Goal: Task Accomplishment & Management: Use online tool/utility

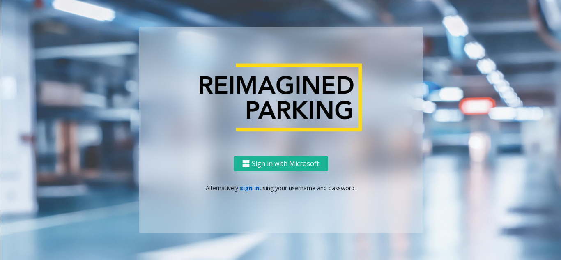
click at [253, 190] on link "sign in" at bounding box center [250, 188] width 20 height 8
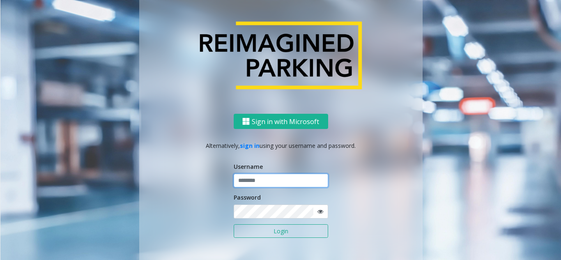
click at [276, 178] on input "text" at bounding box center [281, 181] width 95 height 14
type input "**********"
click at [234, 224] on button "Login" at bounding box center [281, 231] width 95 height 14
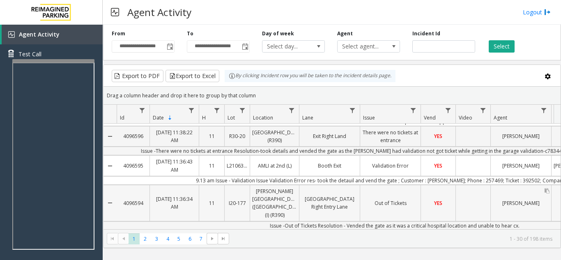
scroll to position [41, 0]
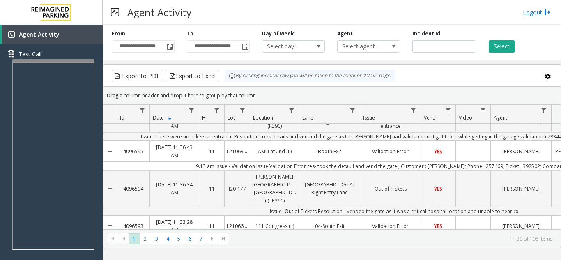
click at [510, 164] on td "9.13 am Issue - Validation Issue Validation Error res- took the detauil and ven…" at bounding box center [395, 166] width 556 height 9
